Goal: Use online tool/utility: Utilize a website feature to perform a specific function

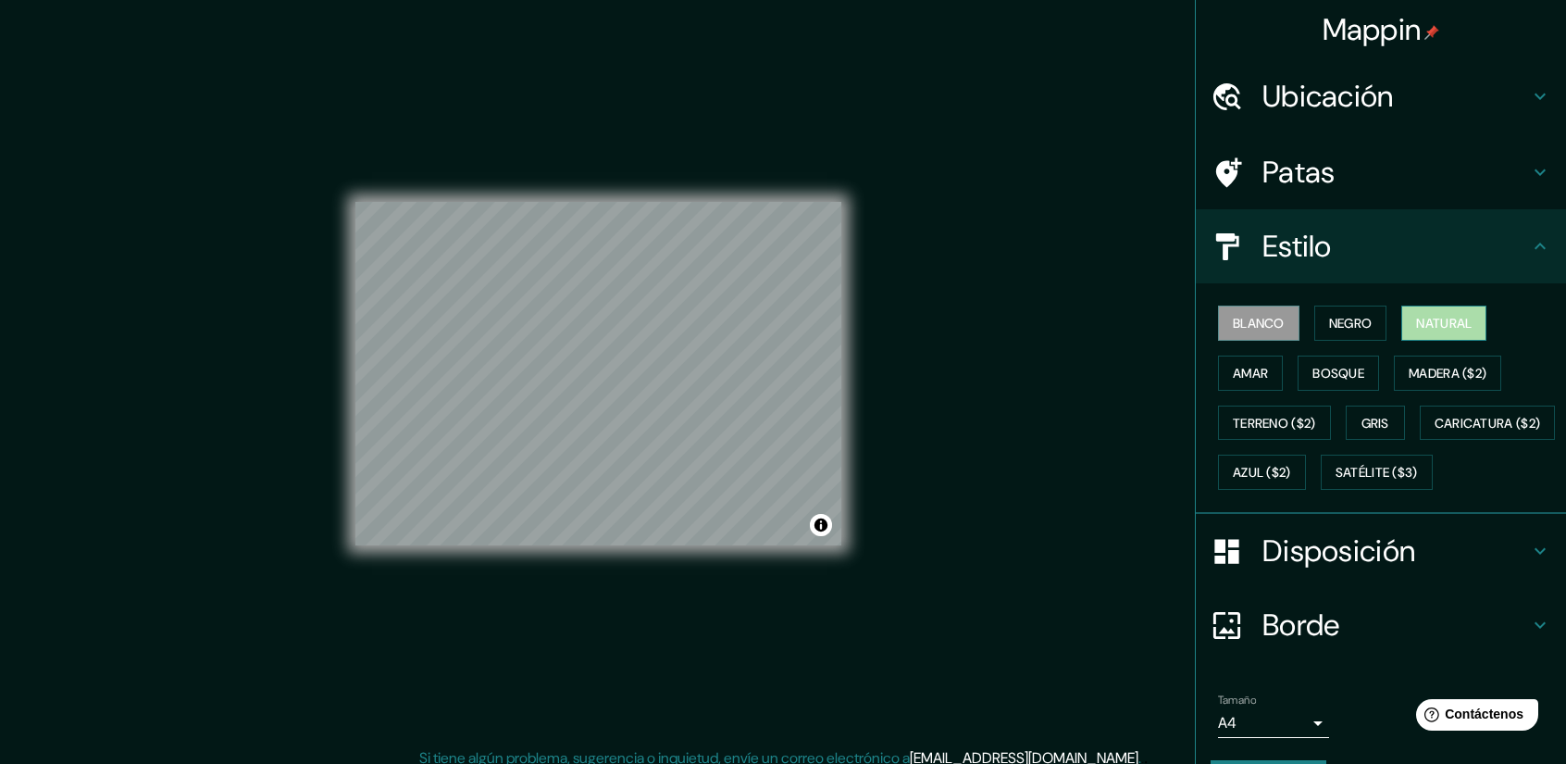
click at [1416, 319] on font "Natural" at bounding box center [1444, 323] width 56 height 17
click at [652, 557] on div "© Mapbox © OpenStreetMap Improve this map" at bounding box center [598, 374] width 486 height 688
drag, startPoint x: 843, startPoint y: 366, endPoint x: 1127, endPoint y: 469, distance: 302.4
click at [1127, 469] on div "Mappin Ubicación Pisac, [GEOGRAPHIC_DATA], [GEOGRAPHIC_DATA] Patas Estilo Blanc…" at bounding box center [783, 388] width 1566 height 777
click at [1420, 228] on h4 "Estilo" at bounding box center [1395, 246] width 267 height 37
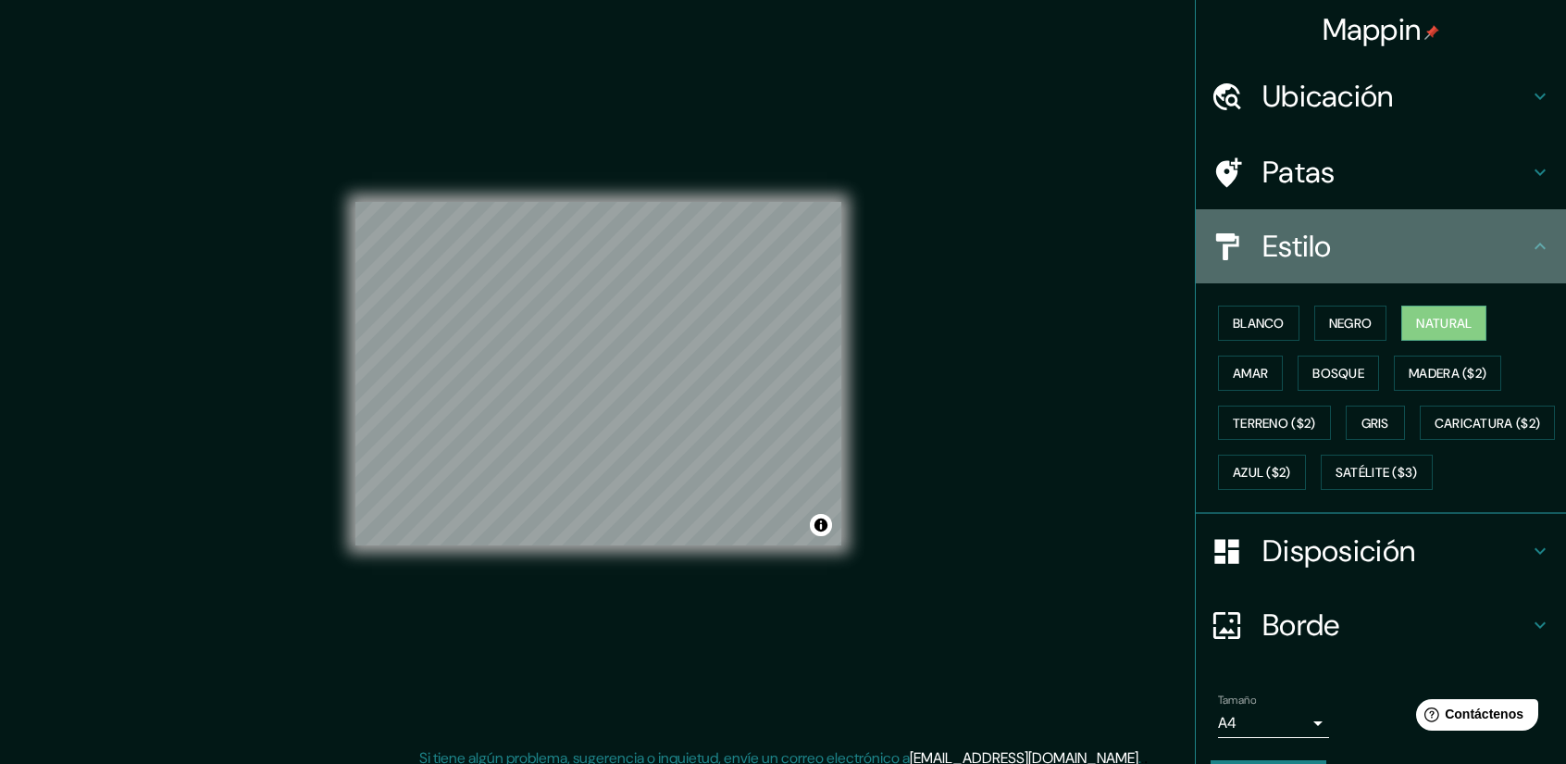
click at [1506, 238] on h4 "Estilo" at bounding box center [1395, 246] width 267 height 37
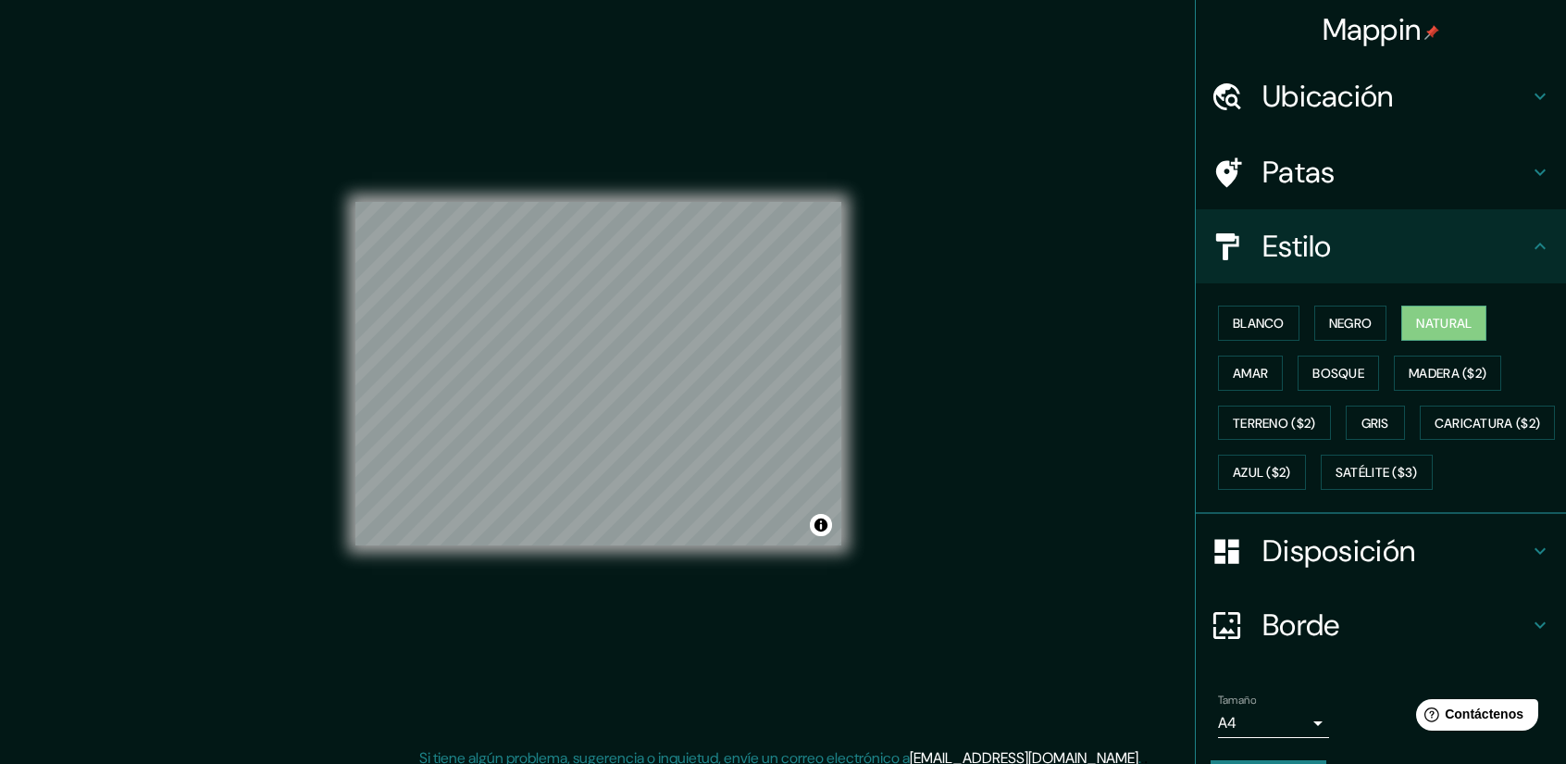
click at [1534, 232] on div "Estilo" at bounding box center [1381, 246] width 370 height 74
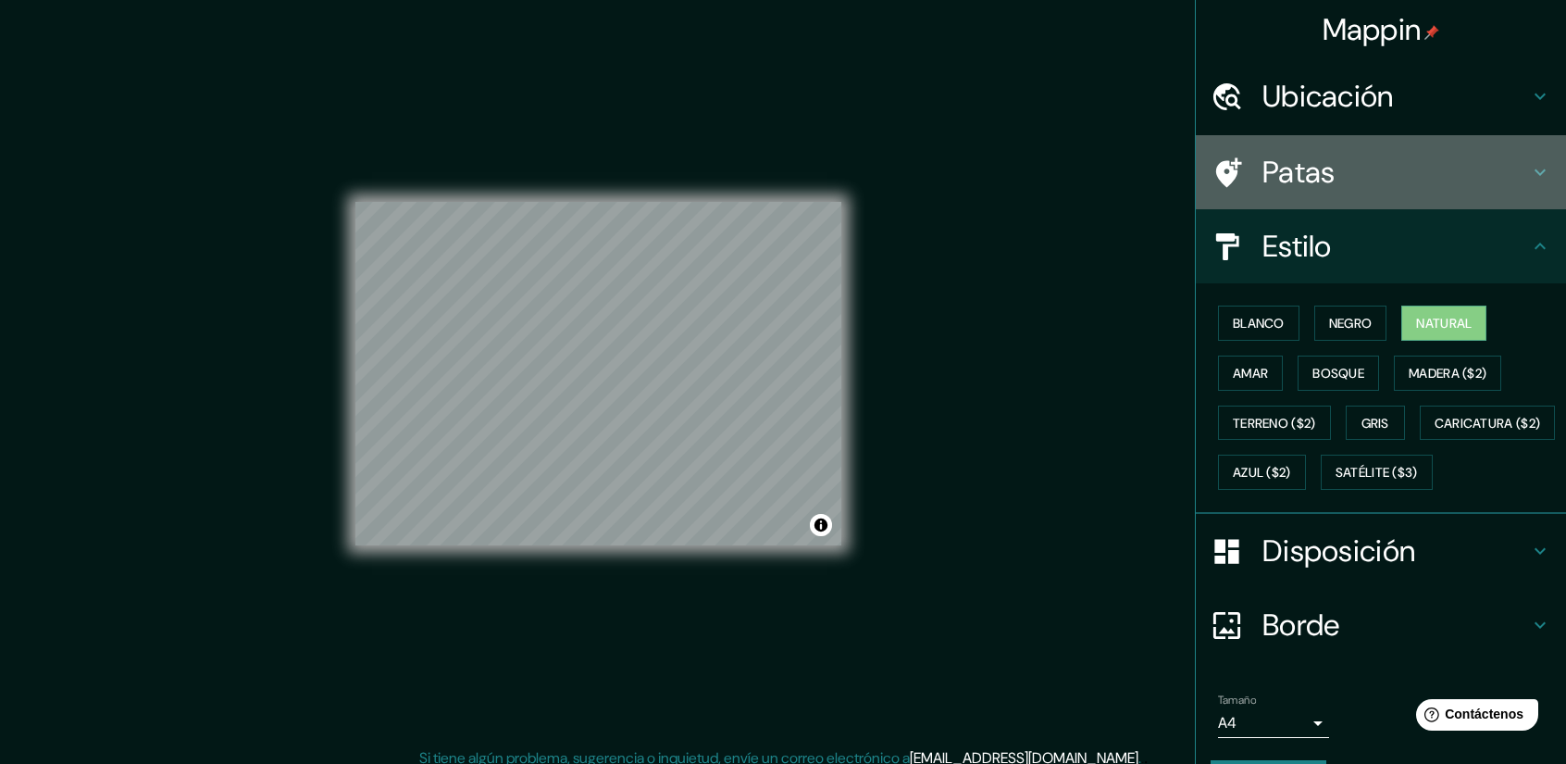
click at [1536, 156] on div "Patas" at bounding box center [1381, 172] width 370 height 74
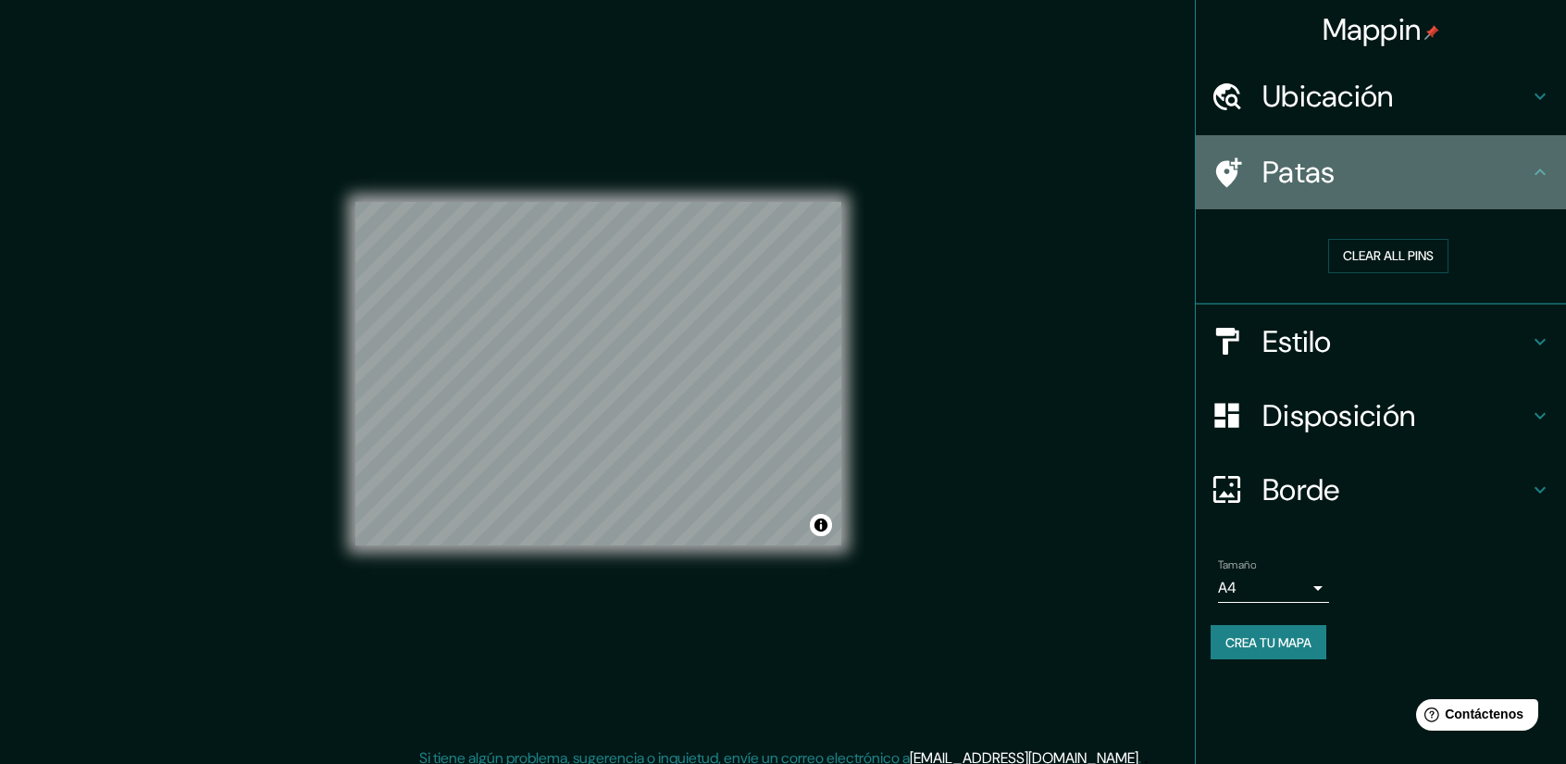
click at [1533, 164] on icon at bounding box center [1540, 172] width 22 height 22
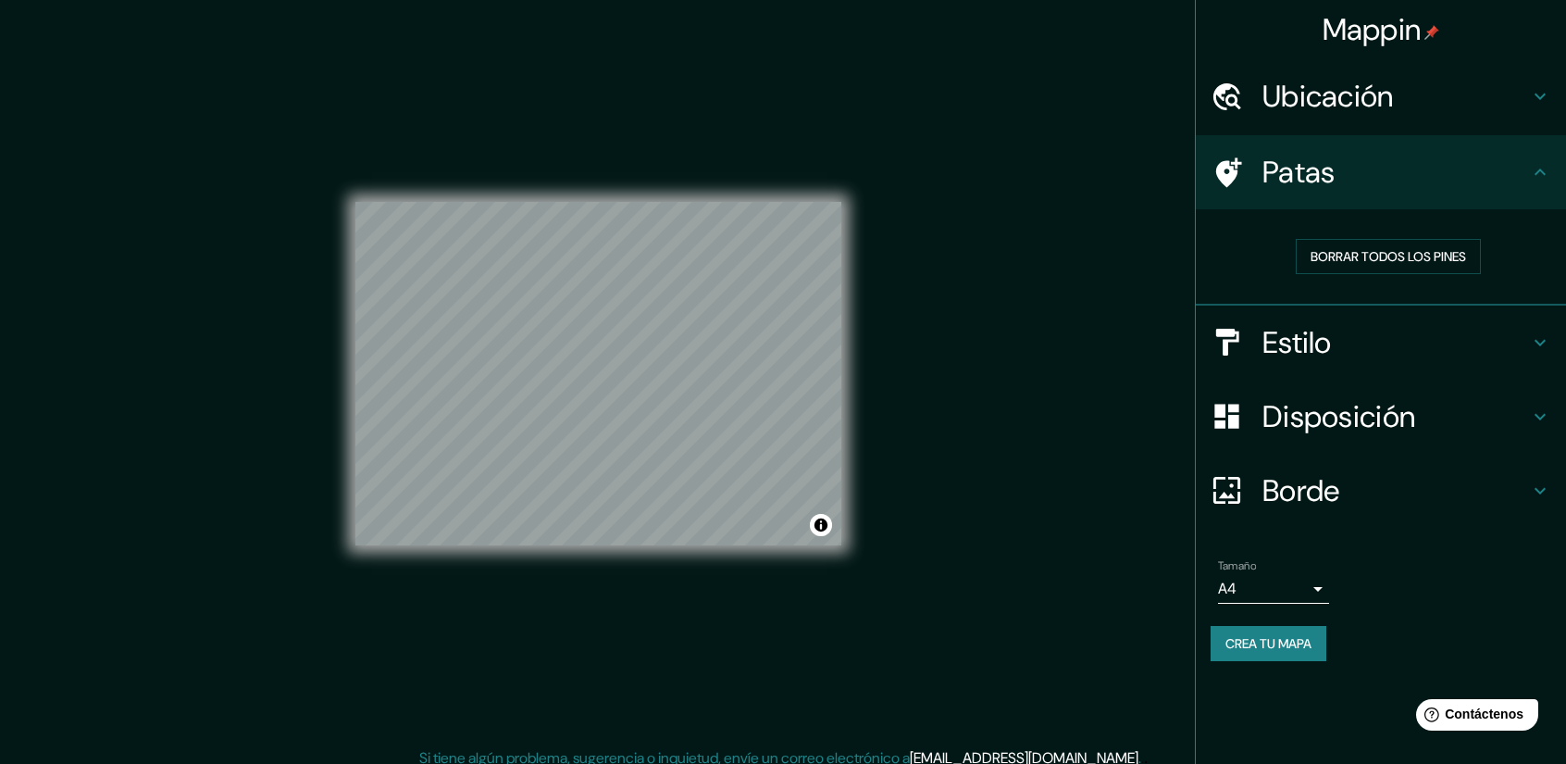
click at [1544, 416] on icon at bounding box center [1540, 416] width 22 height 22
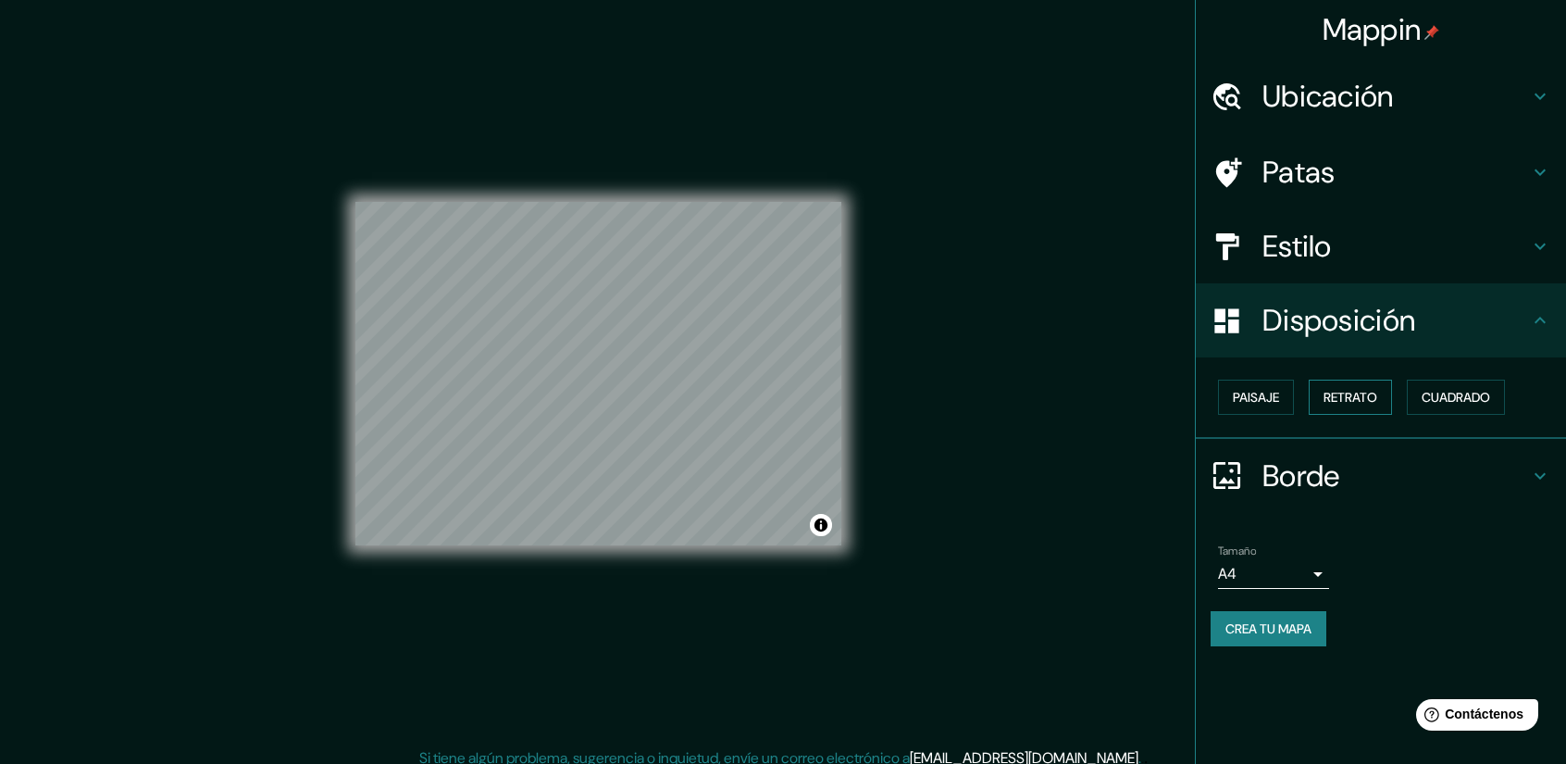
click at [1338, 392] on font "Retrato" at bounding box center [1350, 397] width 54 height 17
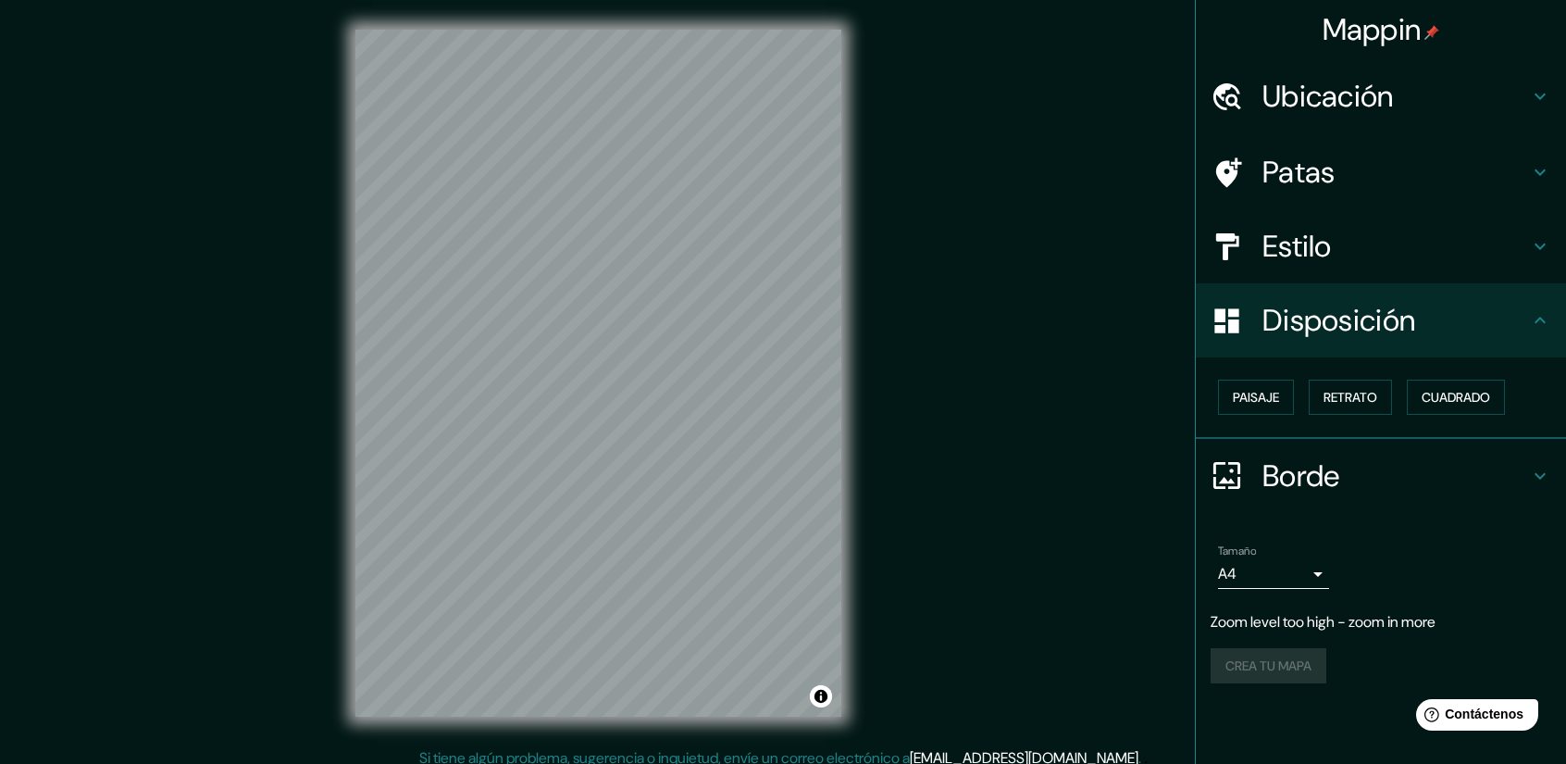
scroll to position [12, 0]
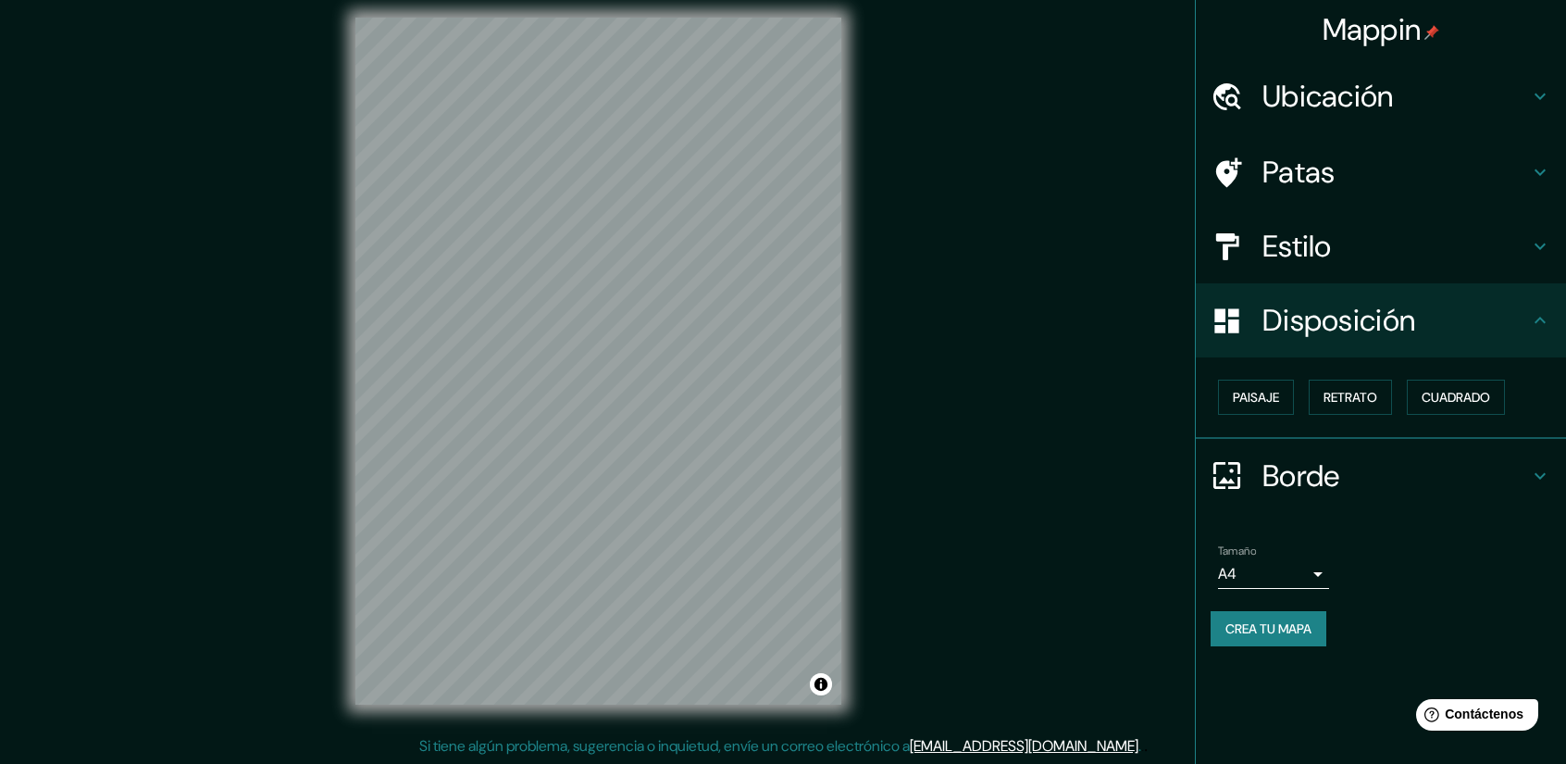
click at [1442, 88] on h4 "Ubicación" at bounding box center [1395, 96] width 267 height 37
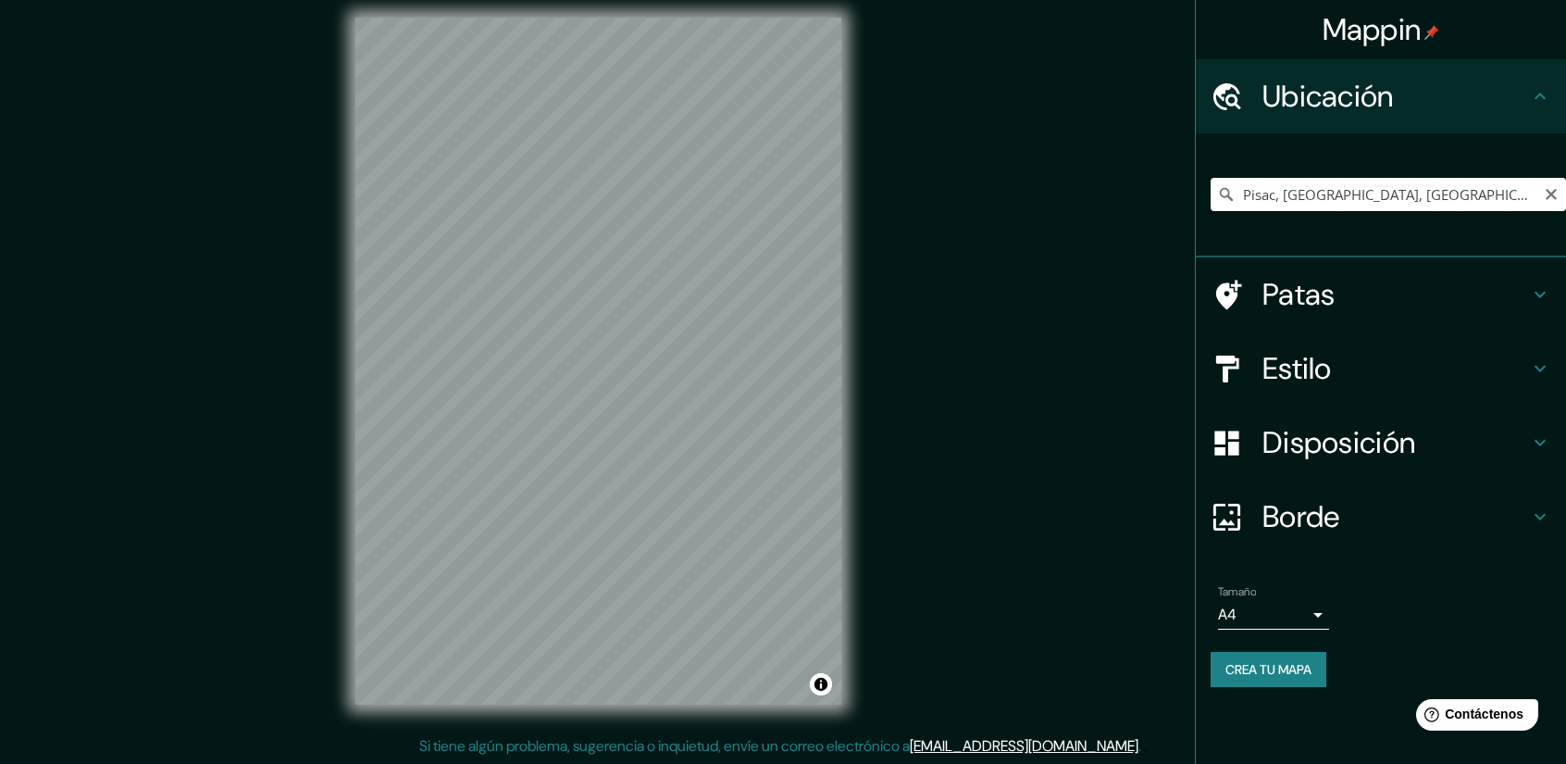
click at [1510, 194] on input "Pisac, [GEOGRAPHIC_DATA], [GEOGRAPHIC_DATA]" at bounding box center [1388, 194] width 355 height 33
click at [1483, 212] on div "Pisac, [GEOGRAPHIC_DATA], [GEOGRAPHIC_DATA]" at bounding box center [1388, 194] width 355 height 93
click at [1487, 193] on input "Pisac, [GEOGRAPHIC_DATA], [GEOGRAPHIC_DATA]" at bounding box center [1388, 194] width 355 height 33
click at [1488, 190] on input "Pisac, [GEOGRAPHIC_DATA], [GEOGRAPHIC_DATA]" at bounding box center [1388, 194] width 355 height 33
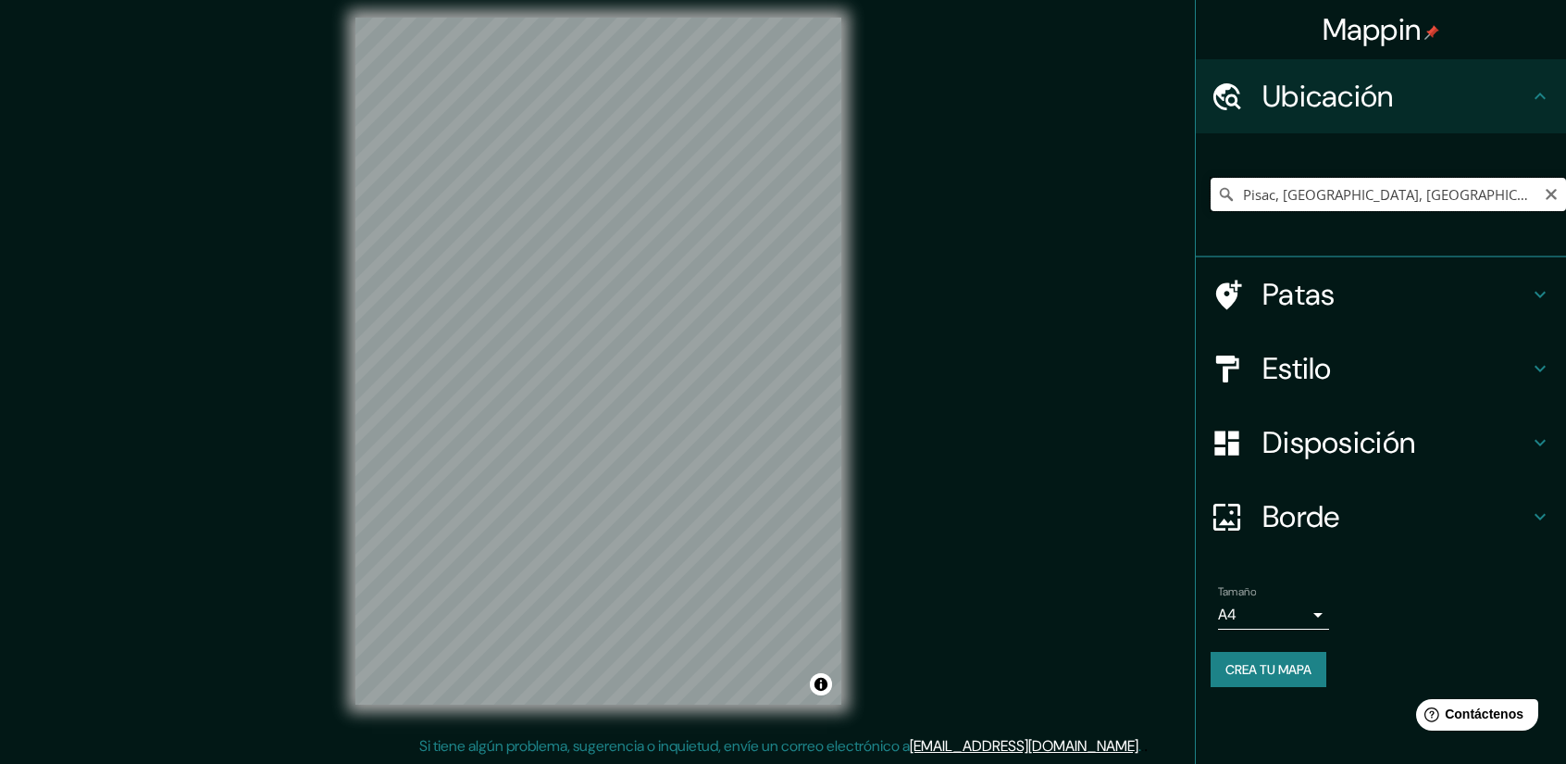
click at [1488, 190] on input "Pisac, [GEOGRAPHIC_DATA], [GEOGRAPHIC_DATA]" at bounding box center [1388, 194] width 355 height 33
drag, startPoint x: 1410, startPoint y: 219, endPoint x: 1436, endPoint y: 187, distance: 41.5
click at [1436, 186] on input "Pisac, [GEOGRAPHIC_DATA], [GEOGRAPHIC_DATA]" at bounding box center [1388, 194] width 355 height 33
paste input "Pisac, [GEOGRAPHIC_DATA], [GEOGRAPHIC_DATA]"
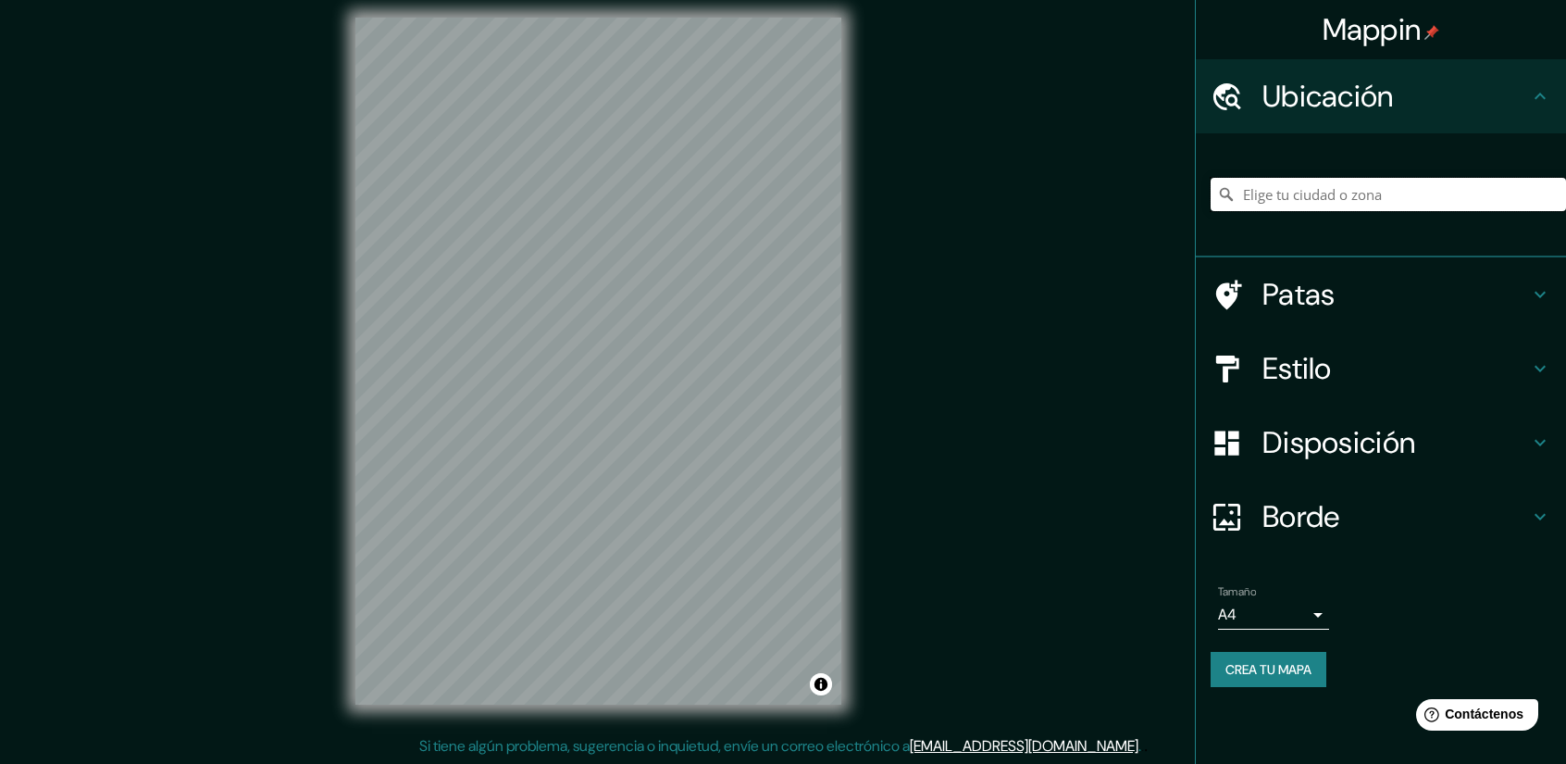
type input "Pisac, [GEOGRAPHIC_DATA], [GEOGRAPHIC_DATA]"
click at [822, 578] on div "© Mapbox © OpenStreetMap Improve this map" at bounding box center [598, 361] width 545 height 747
click at [648, 441] on div "© Mapbox © OpenStreetMap Improve this map" at bounding box center [598, 361] width 545 height 747
click at [689, 306] on div at bounding box center [694, 310] width 15 height 15
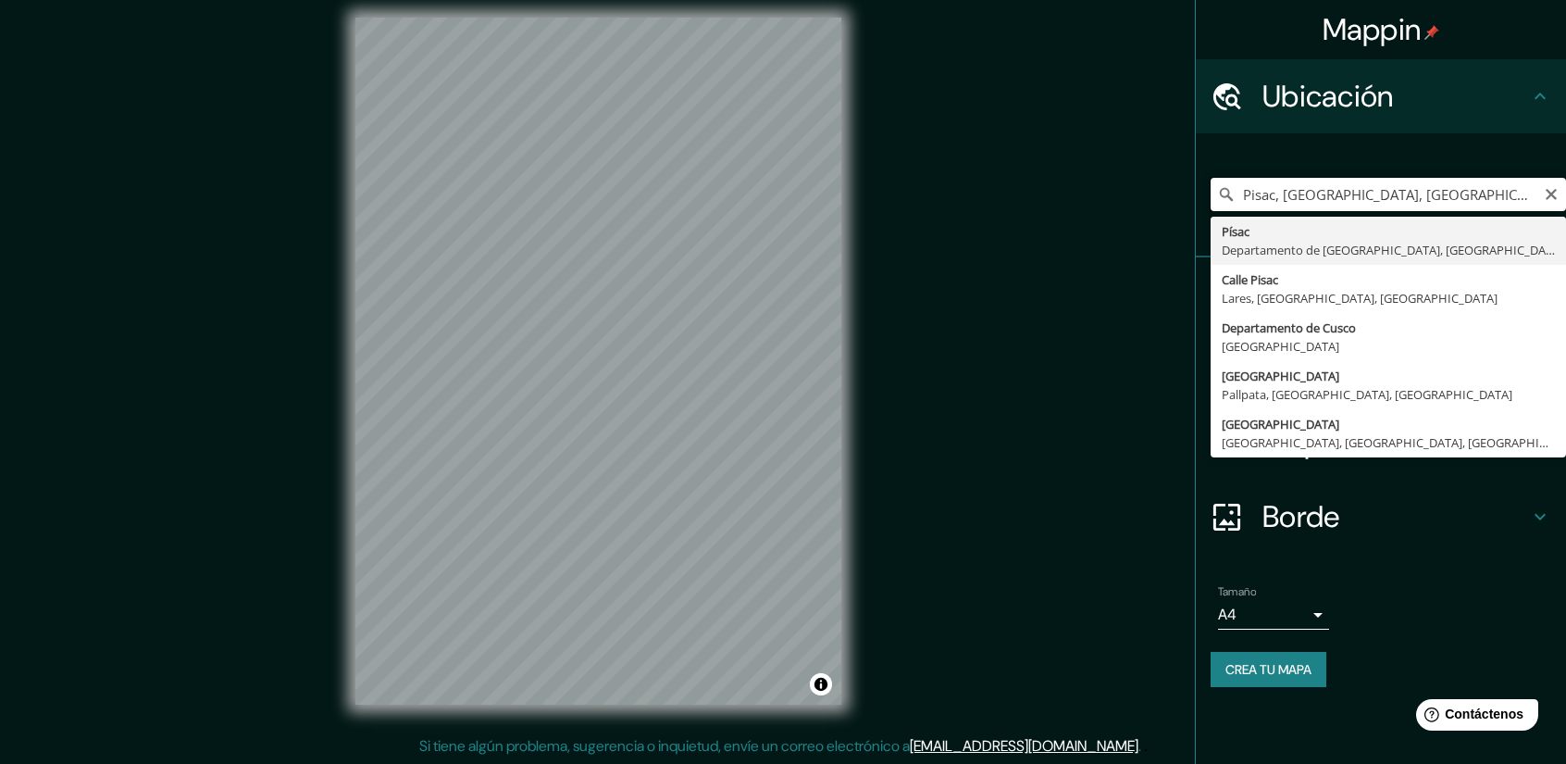
click at [1506, 192] on input "Pisac, [GEOGRAPHIC_DATA], [GEOGRAPHIC_DATA]" at bounding box center [1388, 194] width 355 height 33
click at [1555, 198] on icon "Claro" at bounding box center [1551, 194] width 11 height 11
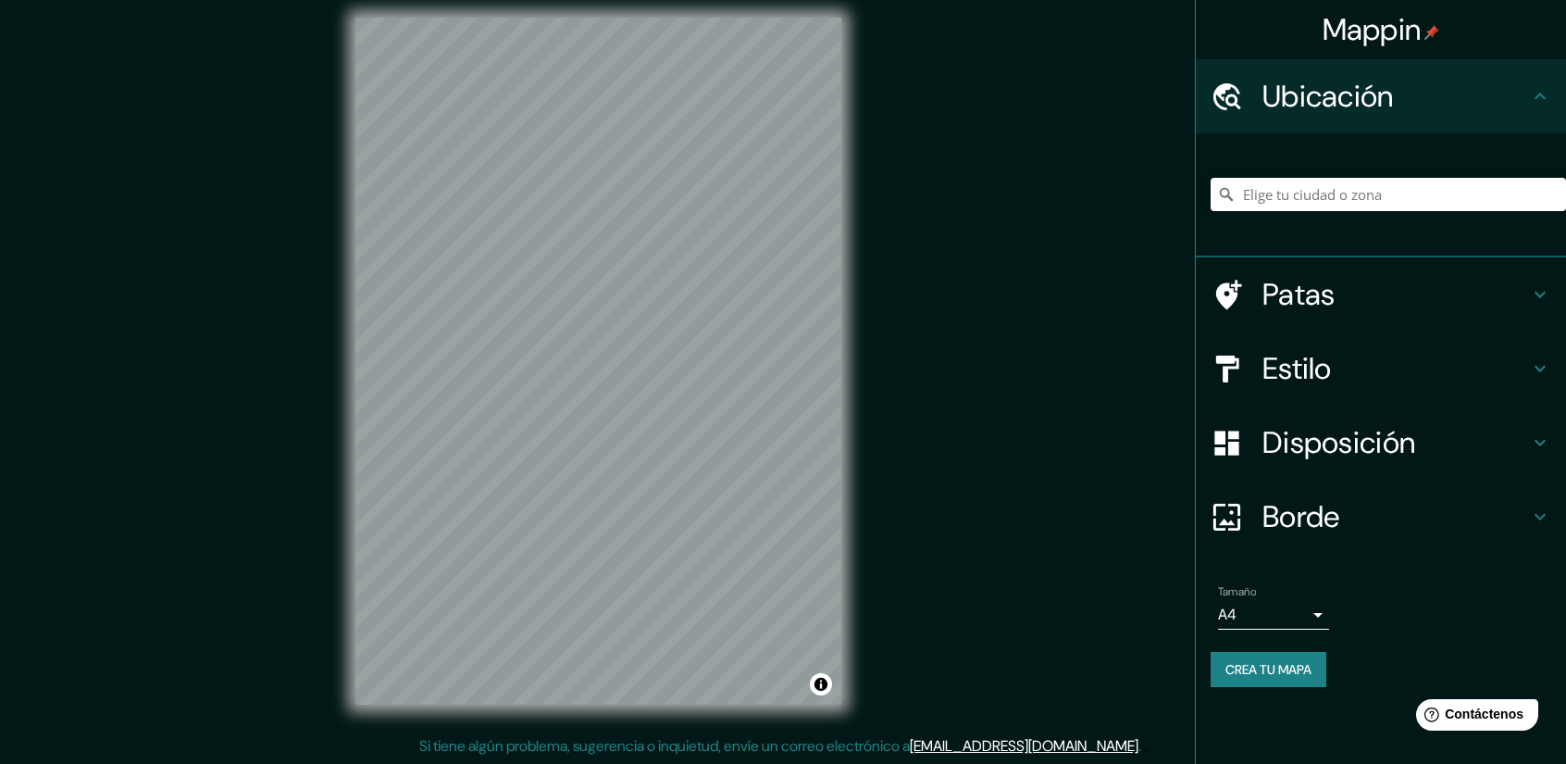
click at [1485, 189] on input "Elige tu ciudad o zona" at bounding box center [1388, 194] width 355 height 33
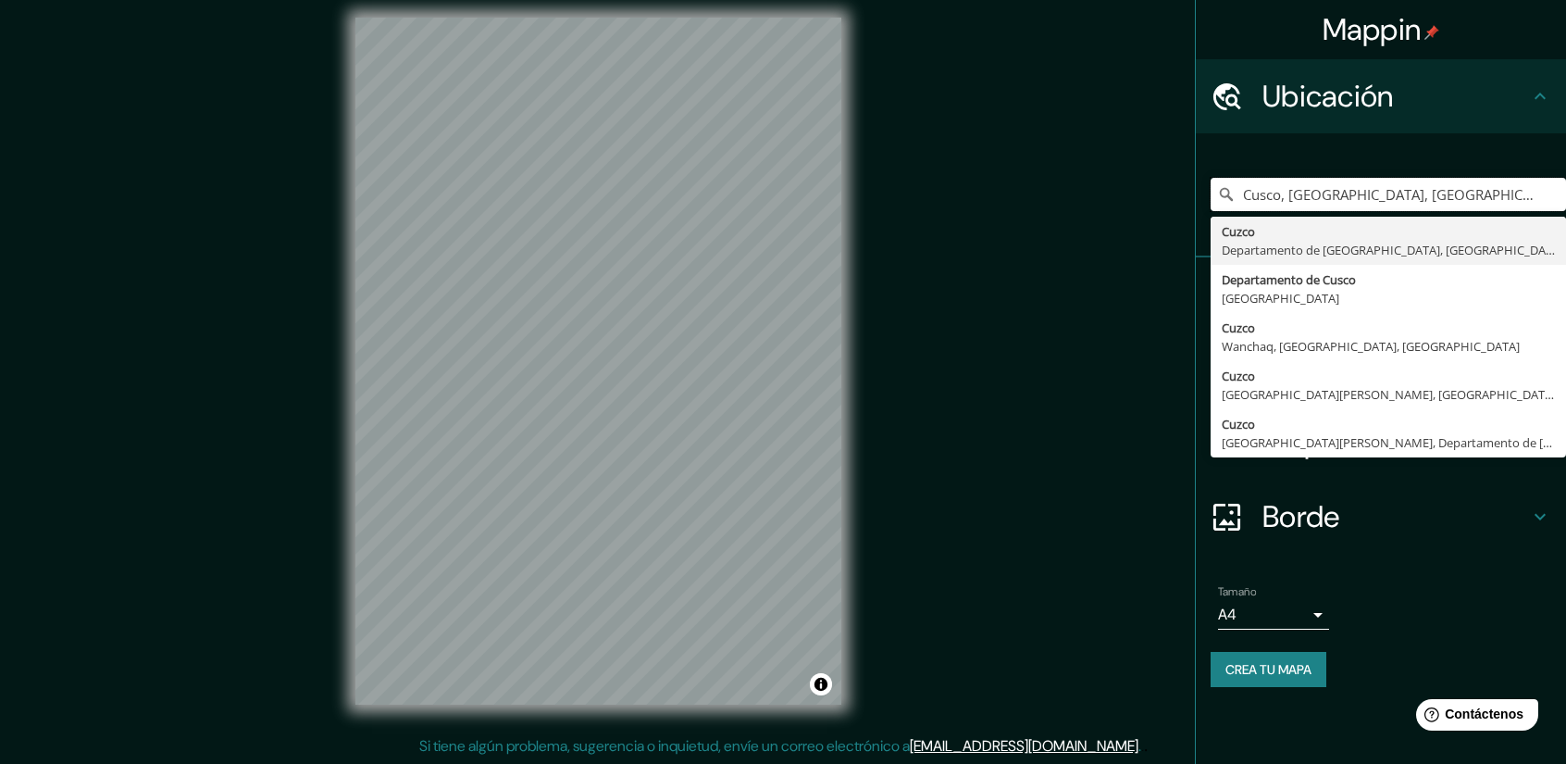
type input "Cusco, [GEOGRAPHIC_DATA], [GEOGRAPHIC_DATA]"
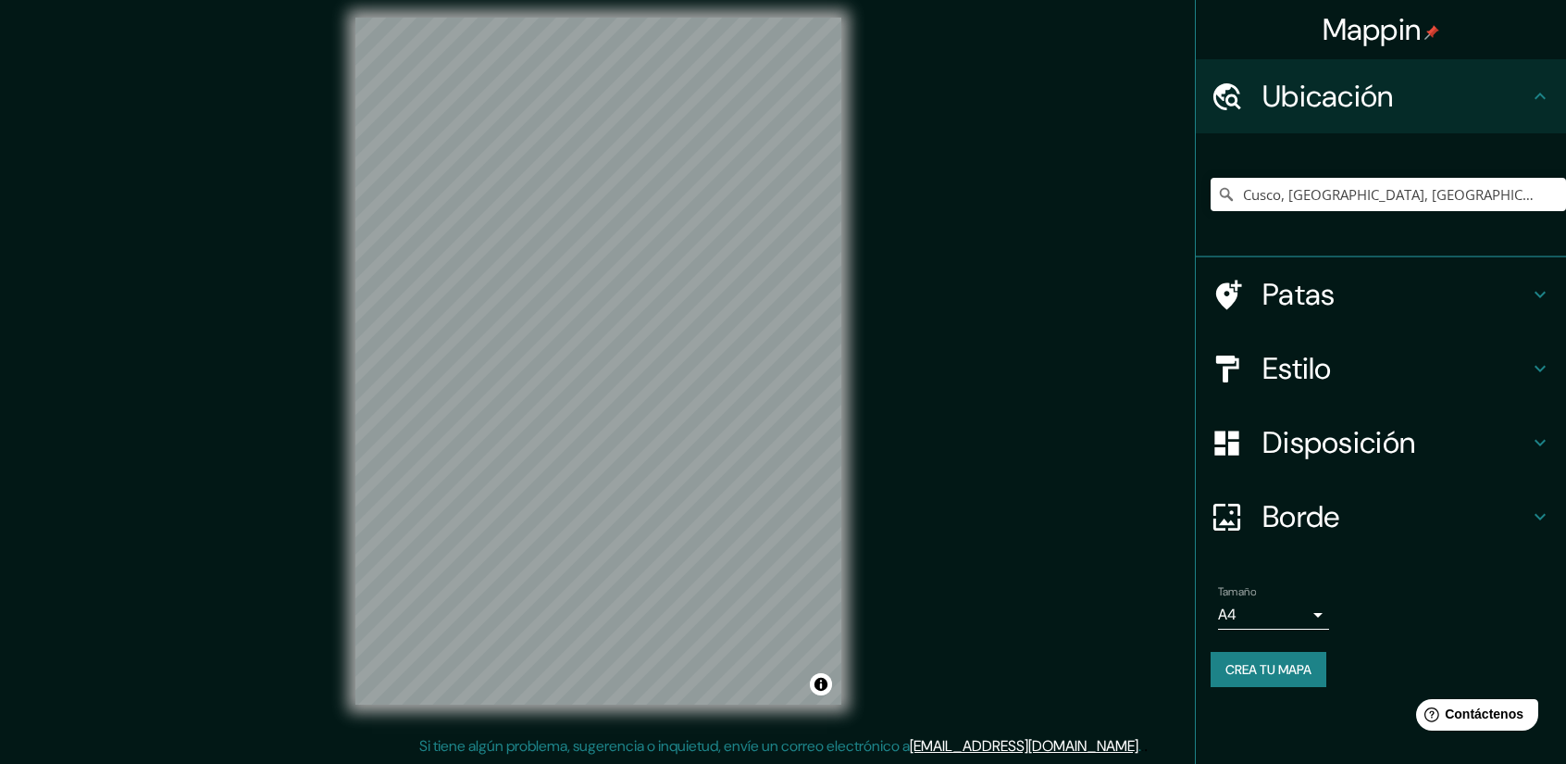
scroll to position [0, 0]
